Goal: Navigation & Orientation: Find specific page/section

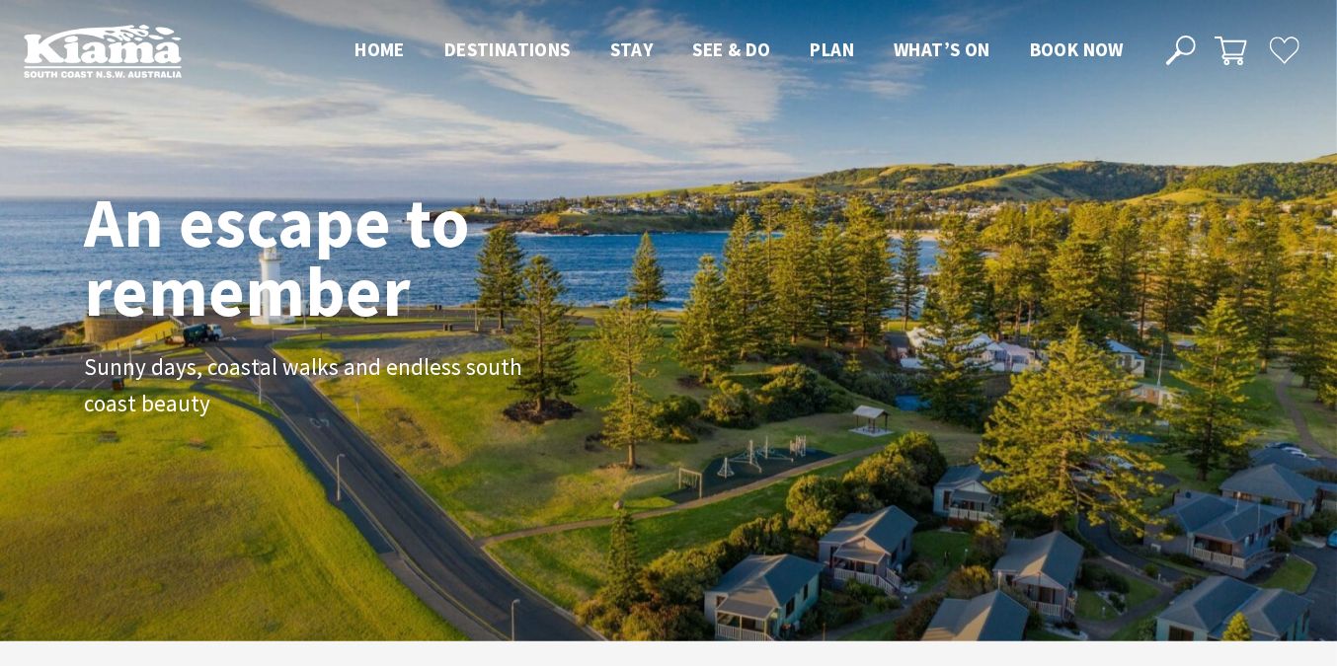
scroll to position [333, 1350]
click at [578, 340] on div "An escape to remember Sunny days, coastal walks and endless south coast beauty" at bounding box center [668, 321] width 1185 height 282
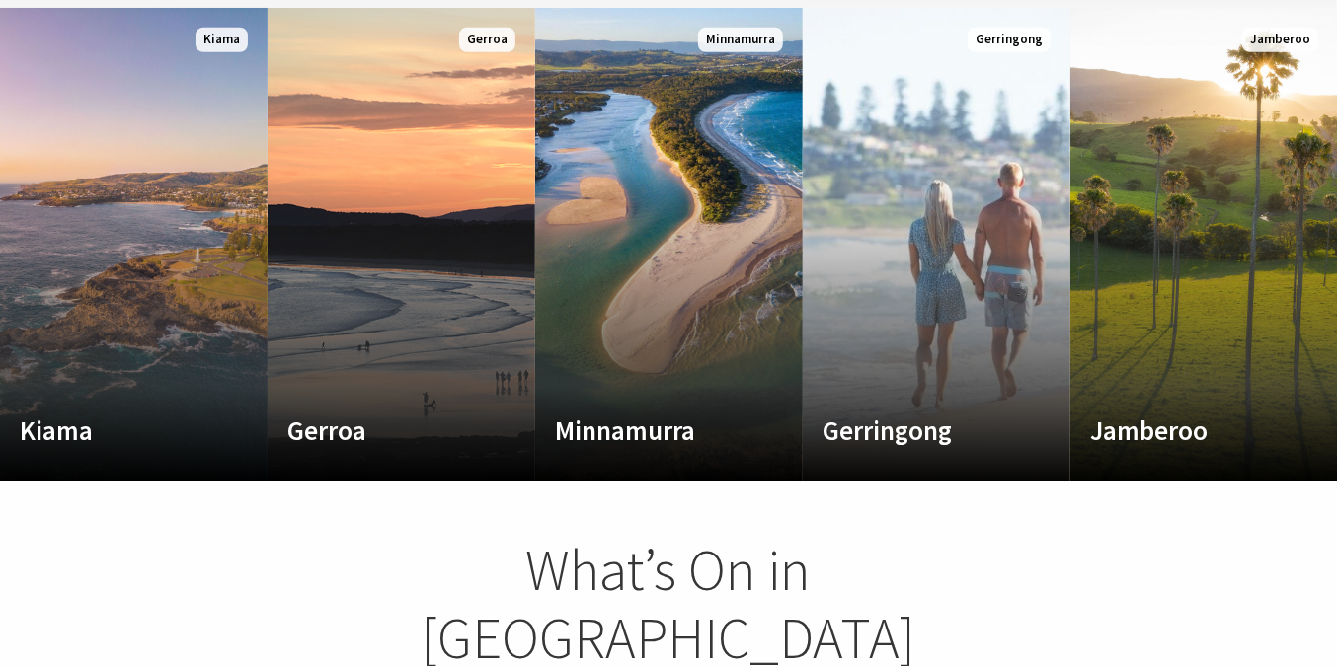
scroll to position [1130, 0]
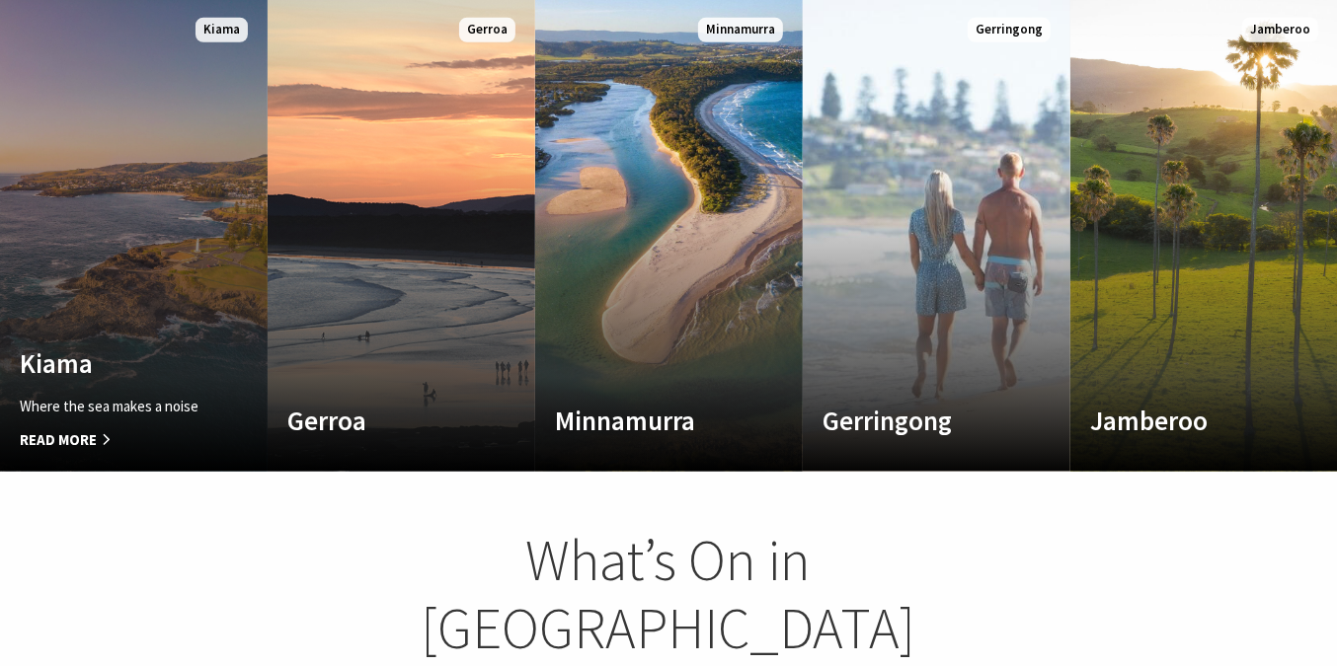
click at [76, 349] on h4 "Kiama" at bounding box center [114, 364] width 188 height 32
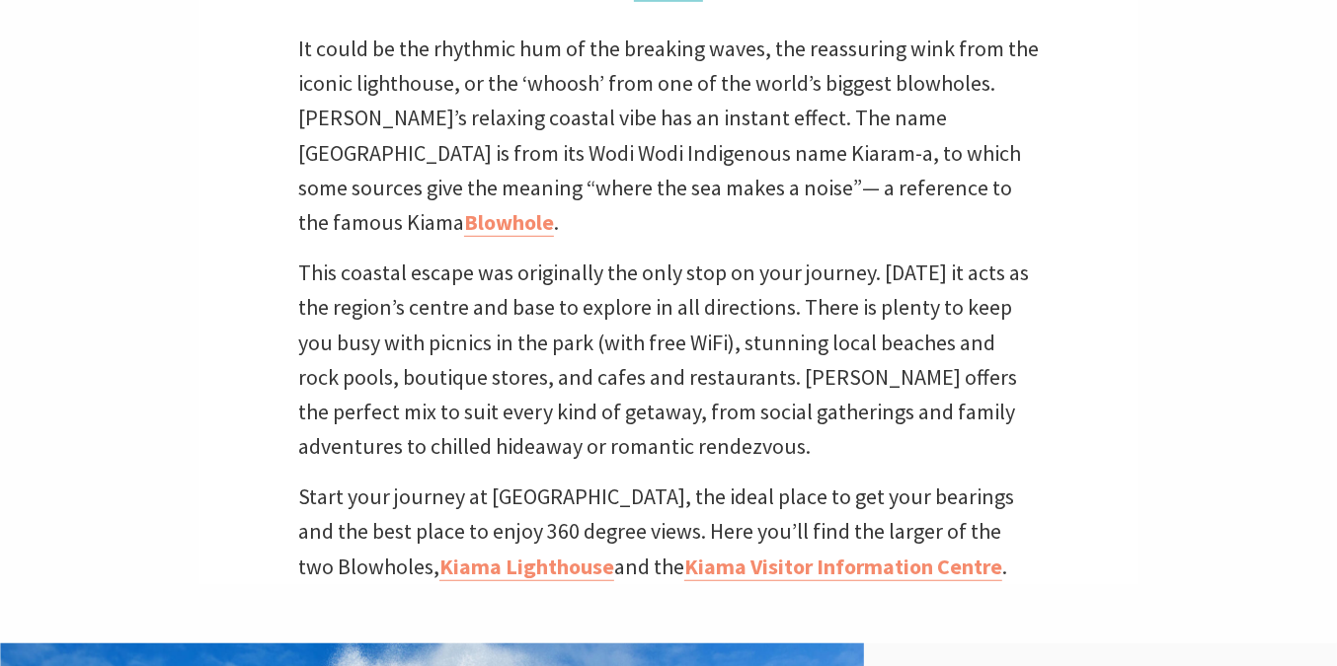
scroll to position [662, 0]
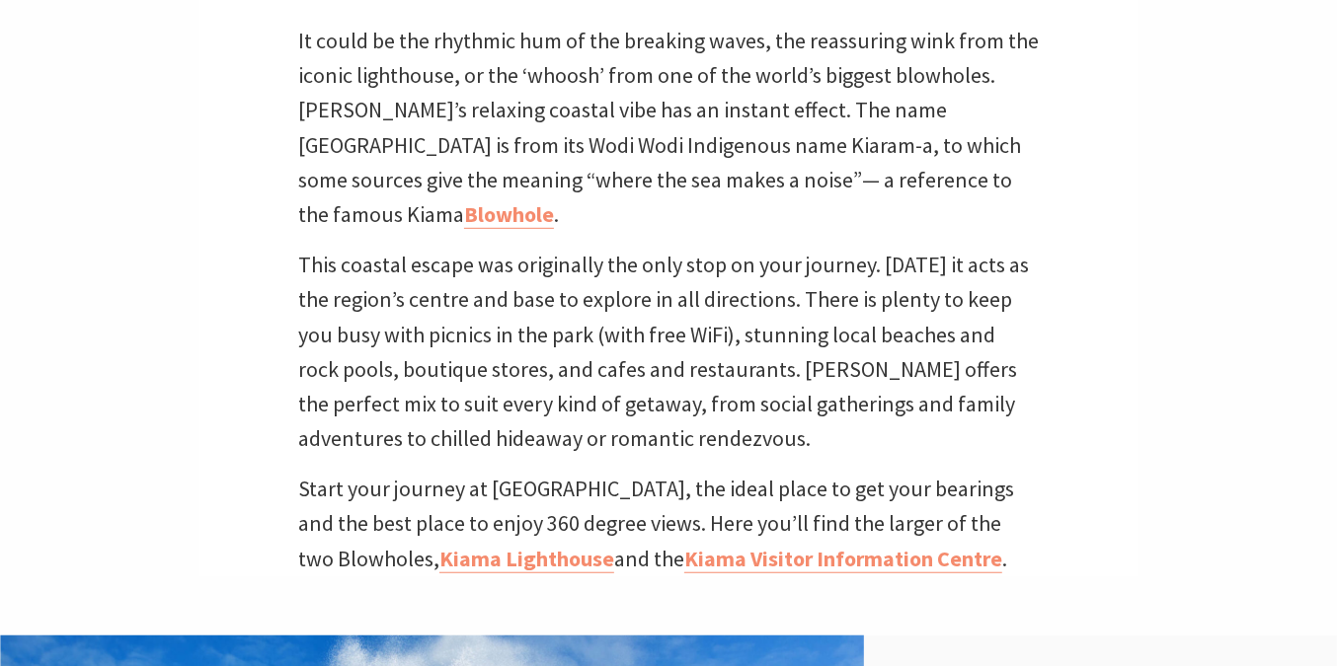
click at [817, 399] on p "This coastal escape was originally the only stop on your journey. Today it acts…" at bounding box center [668, 352] width 740 height 208
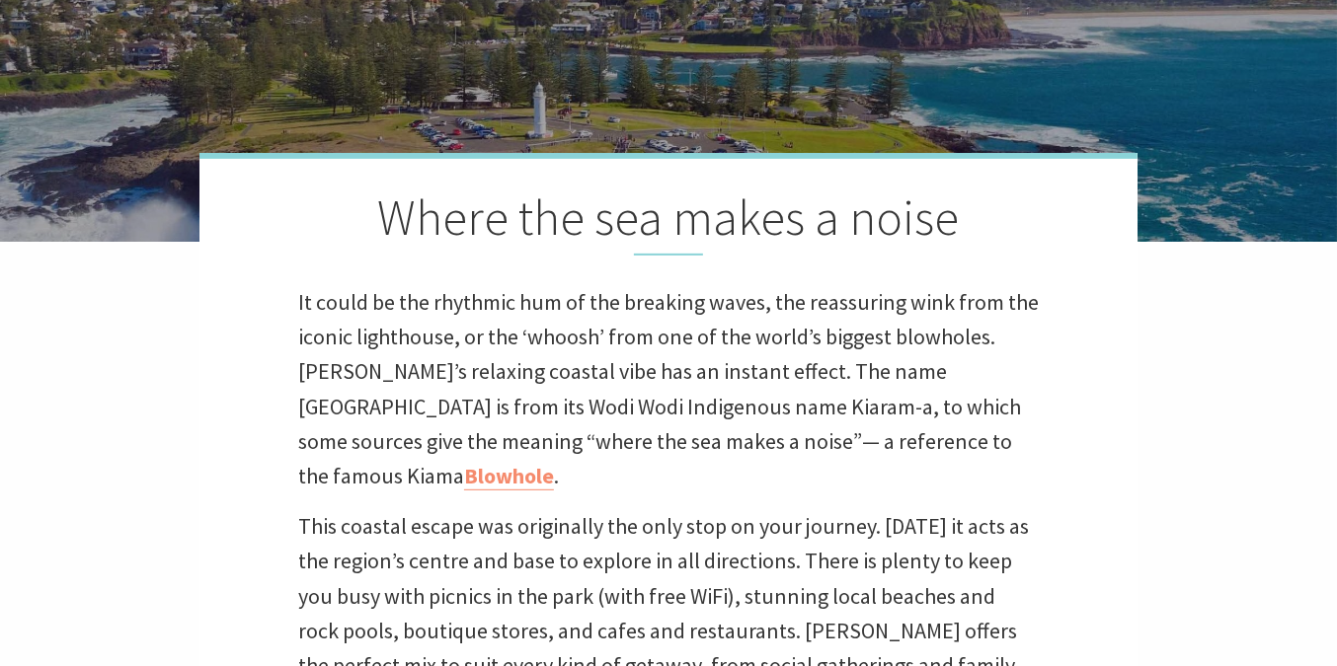
scroll to position [612, 0]
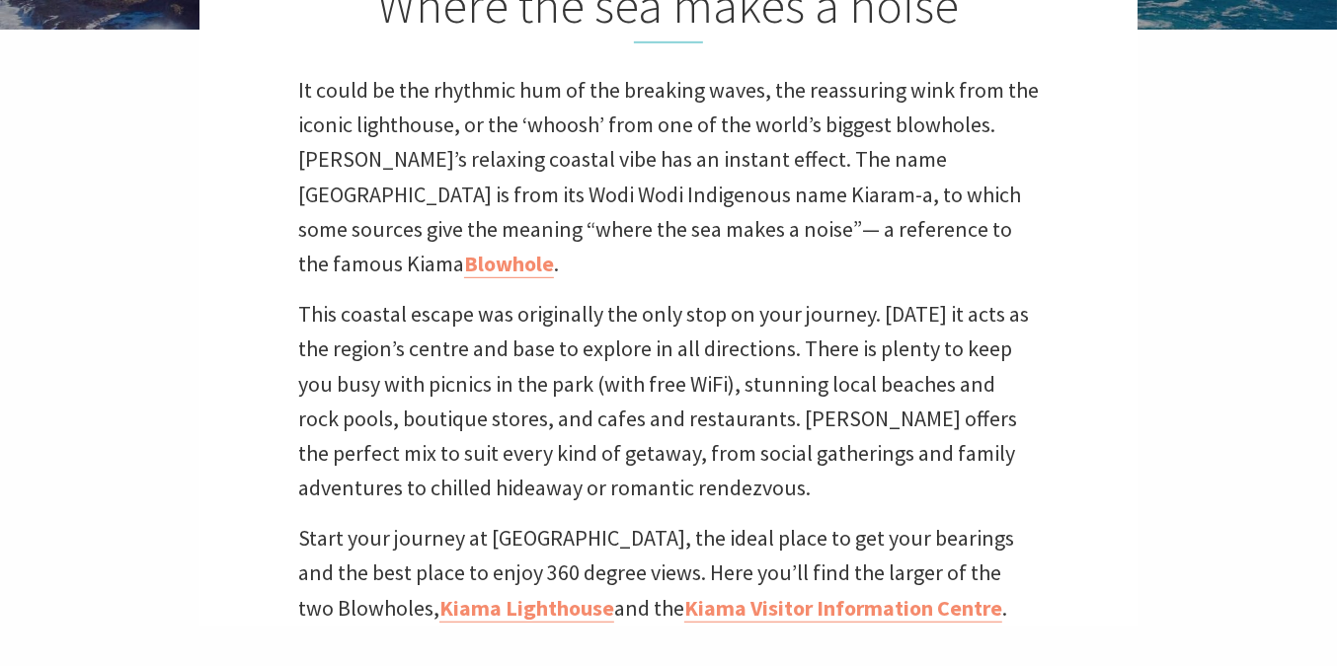
click at [1064, 505] on div "Where the sea makes a noise It could be the rhythmic hum of the breaking waves,…" at bounding box center [668, 283] width 938 height 685
